Goal: Task Accomplishment & Management: Manage account settings

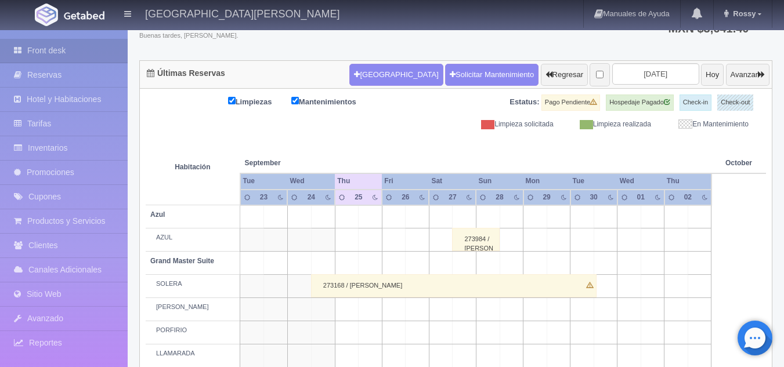
scroll to position [88, 0]
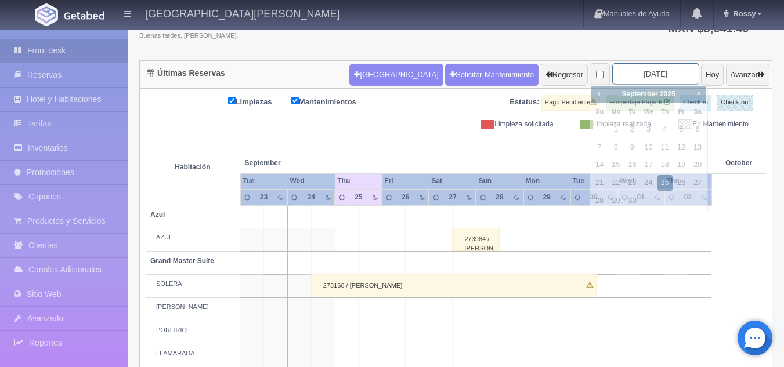
click at [636, 72] on input "2025-09-25" at bounding box center [655, 73] width 87 height 21
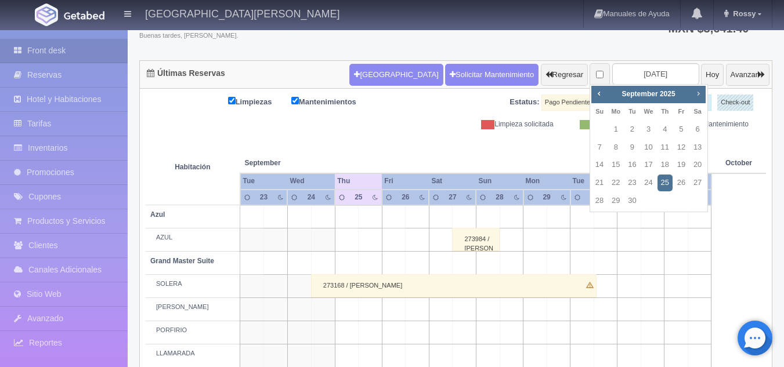
click at [699, 89] on span "Next" at bounding box center [697, 93] width 9 height 9
click at [694, 150] on link "11" at bounding box center [697, 147] width 15 height 17
type input "[DATE]"
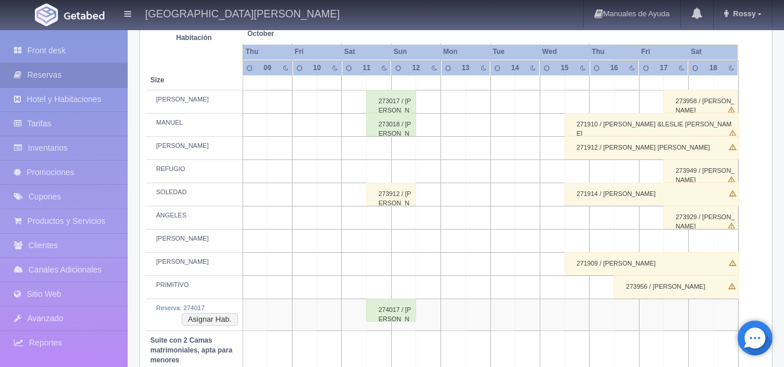
scroll to position [582, 0]
click at [398, 309] on div "274017 / [PERSON_NAME]" at bounding box center [391, 309] width 50 height 23
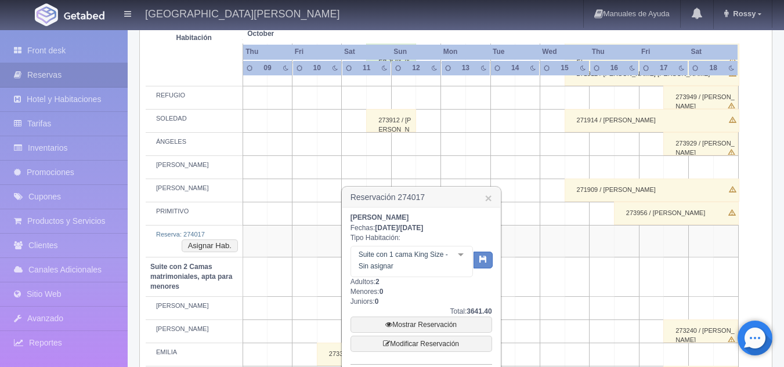
scroll to position [655, 0]
click at [424, 325] on link "Mostrar Reservación" at bounding box center [421, 324] width 142 height 16
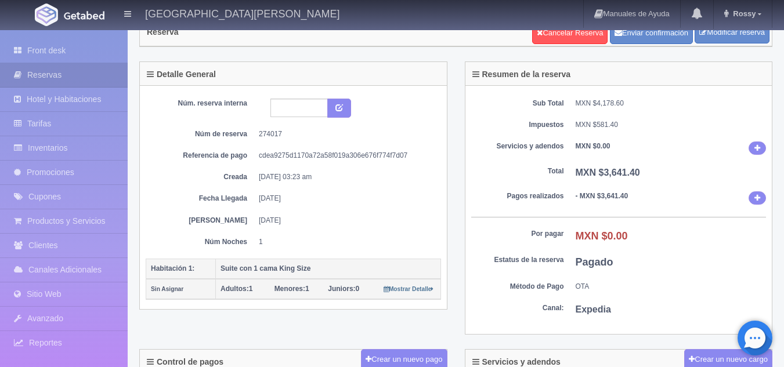
scroll to position [39, 0]
click at [105, 49] on link "Front desk" at bounding box center [64, 51] width 128 height 24
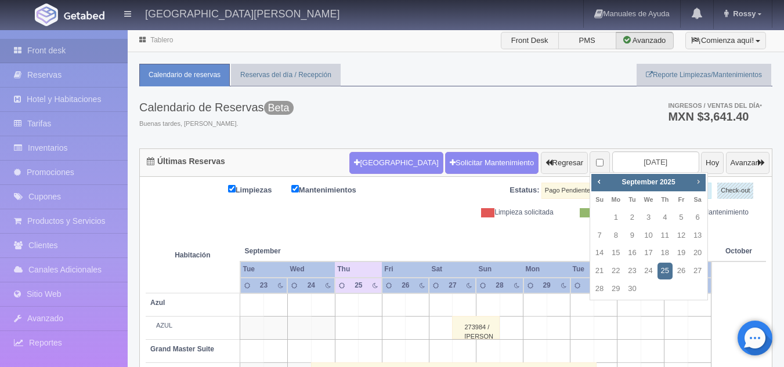
click at [697, 180] on span "Next" at bounding box center [697, 181] width 9 height 9
click at [696, 235] on link "11" at bounding box center [697, 235] width 15 height 17
type input "[DATE]"
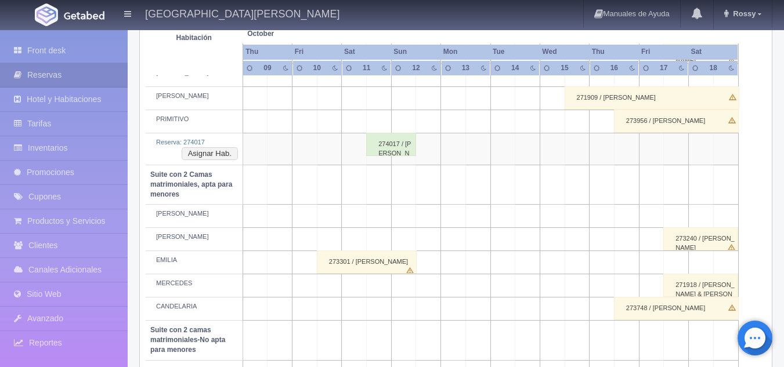
scroll to position [743, 0]
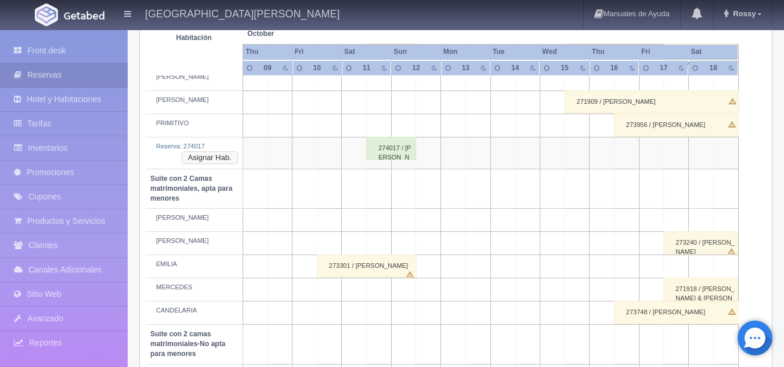
click at [217, 155] on button "Asignar Hab." at bounding box center [210, 157] width 56 height 13
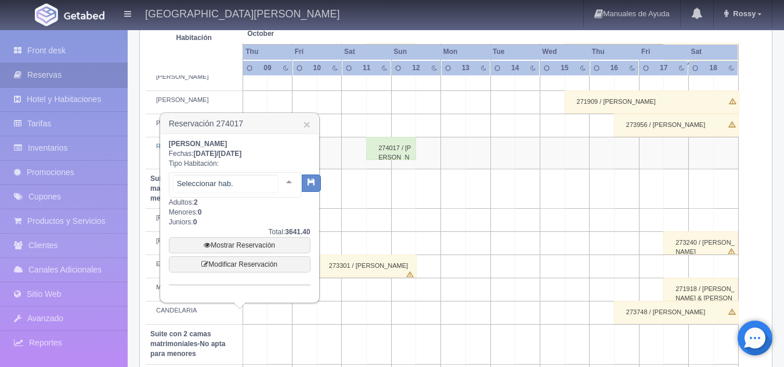
click at [277, 176] on div at bounding box center [288, 181] width 23 height 17
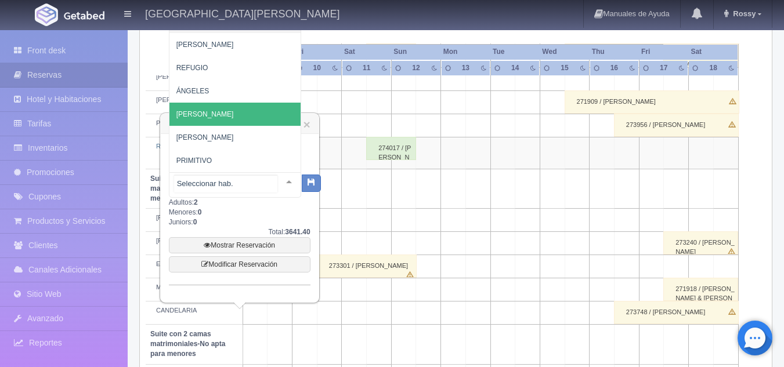
scroll to position [45, 0]
click at [234, 107] on span "[PERSON_NAME]" at bounding box center [243, 114] width 148 height 23
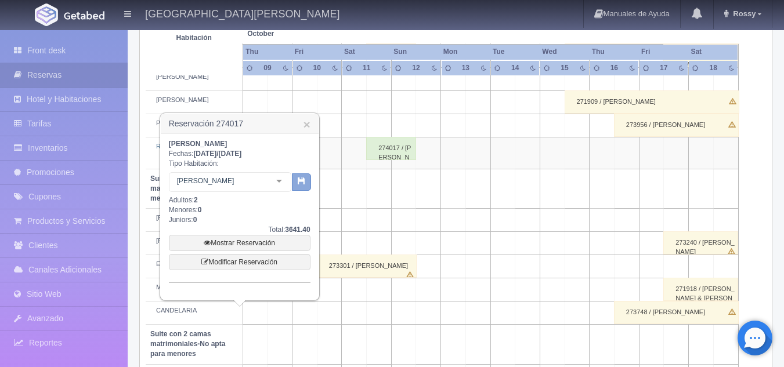
click at [301, 186] on button "button" at bounding box center [301, 181] width 19 height 17
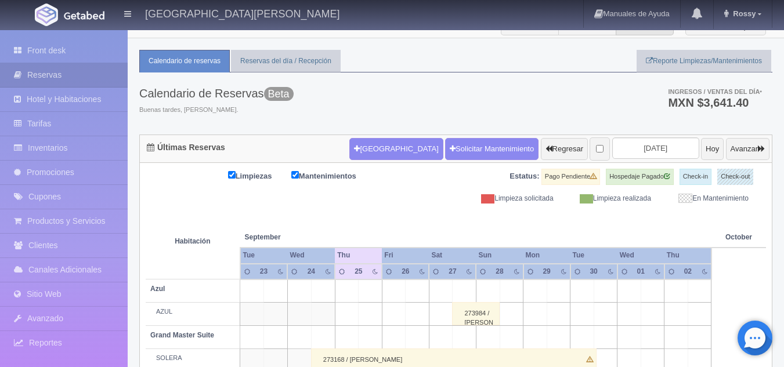
scroll to position [8, 0]
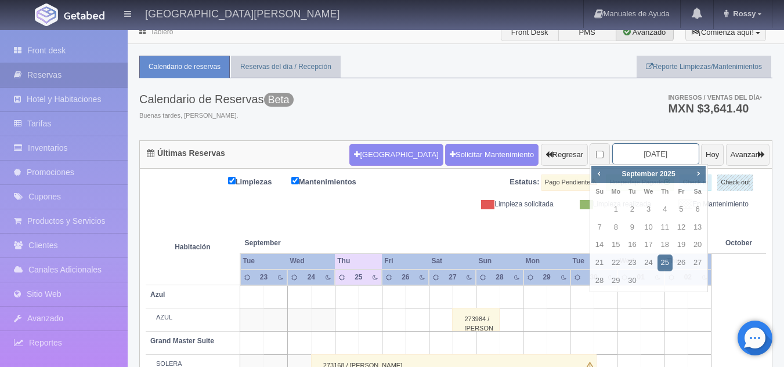
click at [614, 156] on input "2025-09-25" at bounding box center [655, 153] width 87 height 21
click at [697, 172] on span "Next" at bounding box center [697, 173] width 9 height 9
click at [694, 229] on link "11" at bounding box center [697, 227] width 15 height 17
type input "[DATE]"
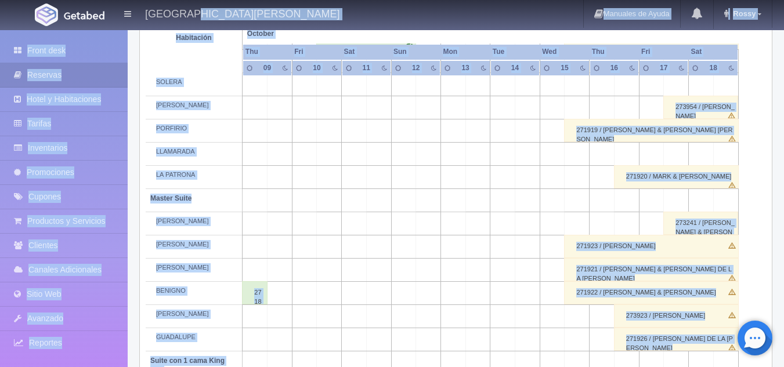
scroll to position [241, 0]
